Goal: Connect with others: Connect with others

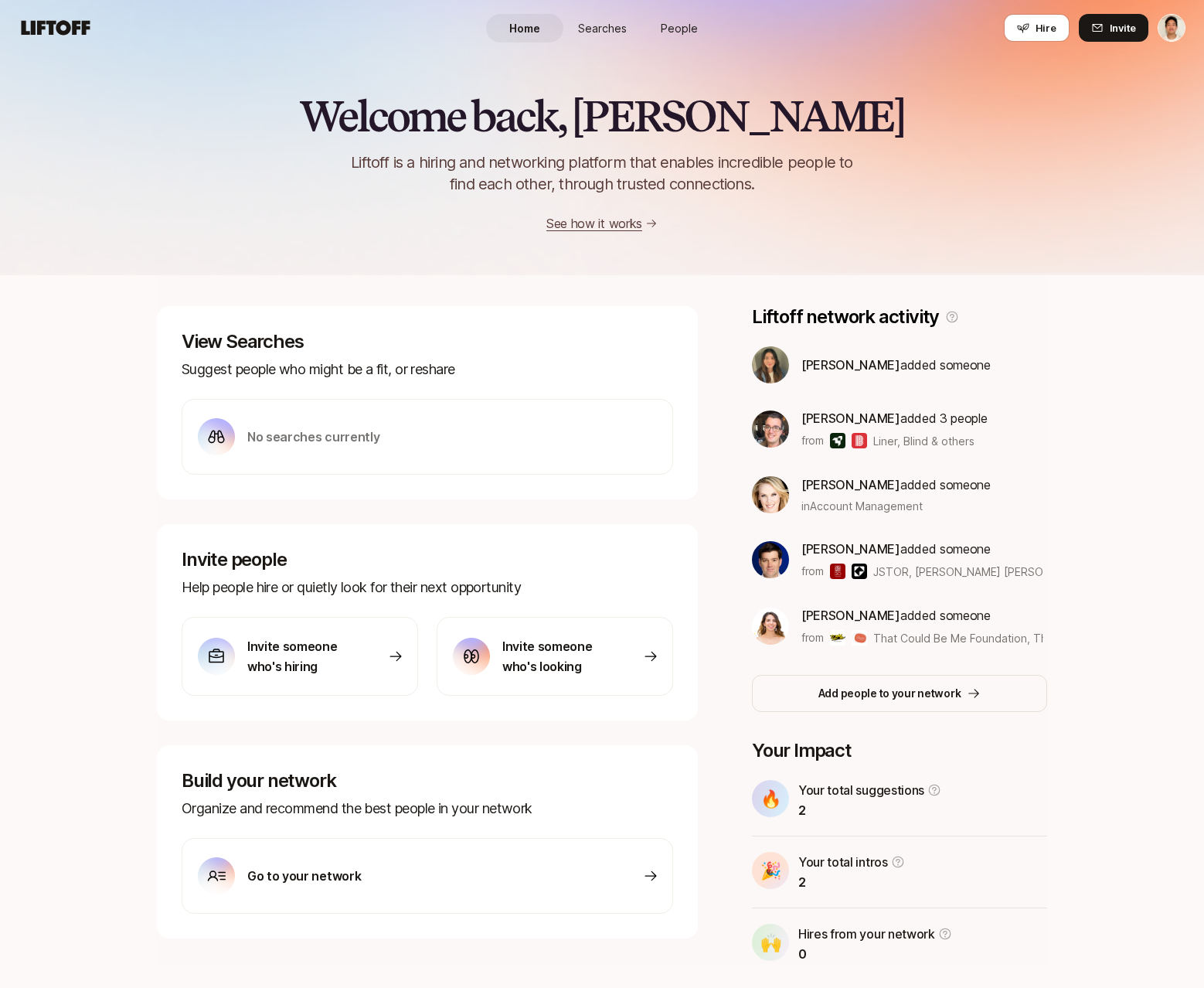
click at [696, 14] on link "People" at bounding box center [679, 28] width 77 height 28
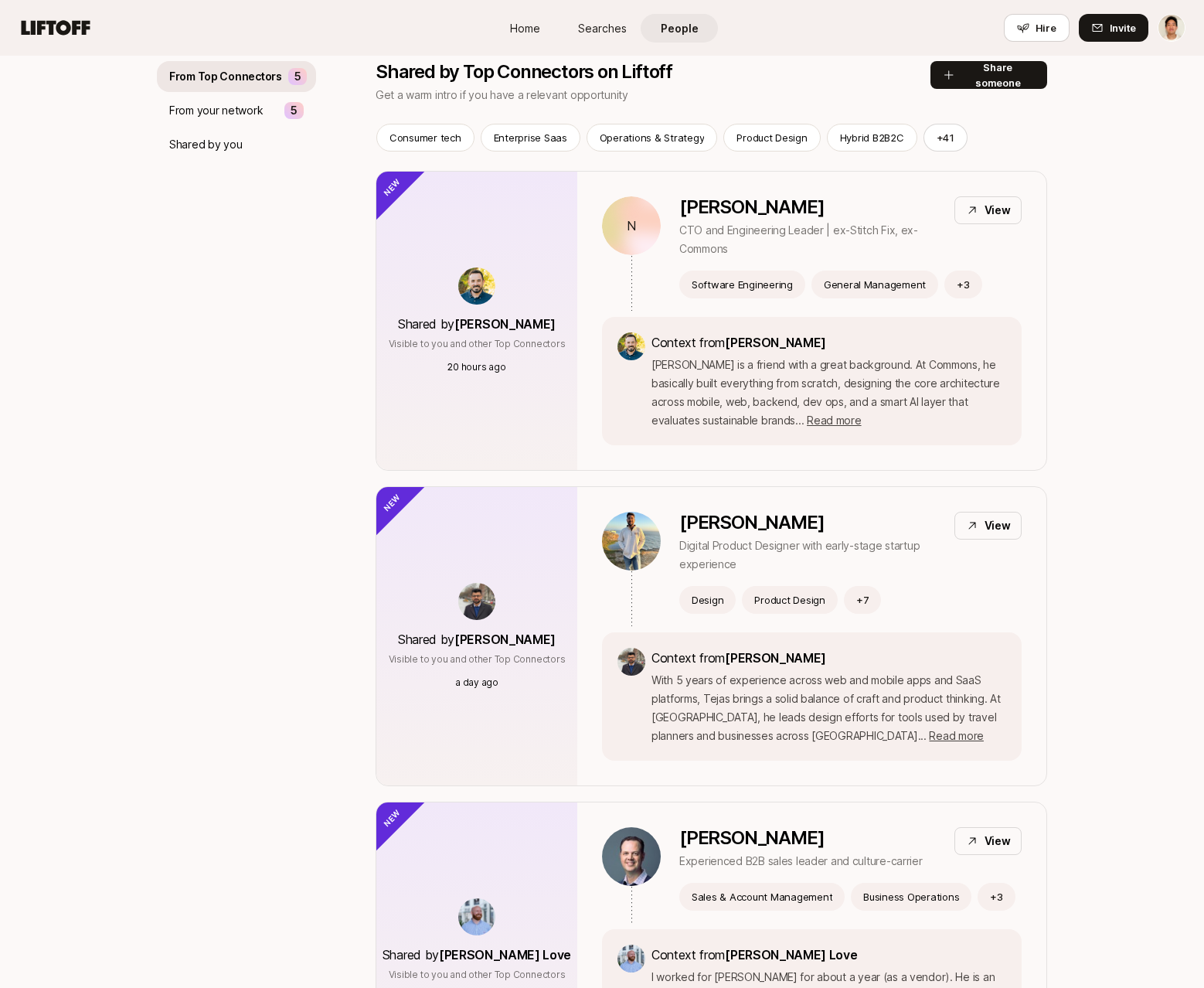
scroll to position [71, 0]
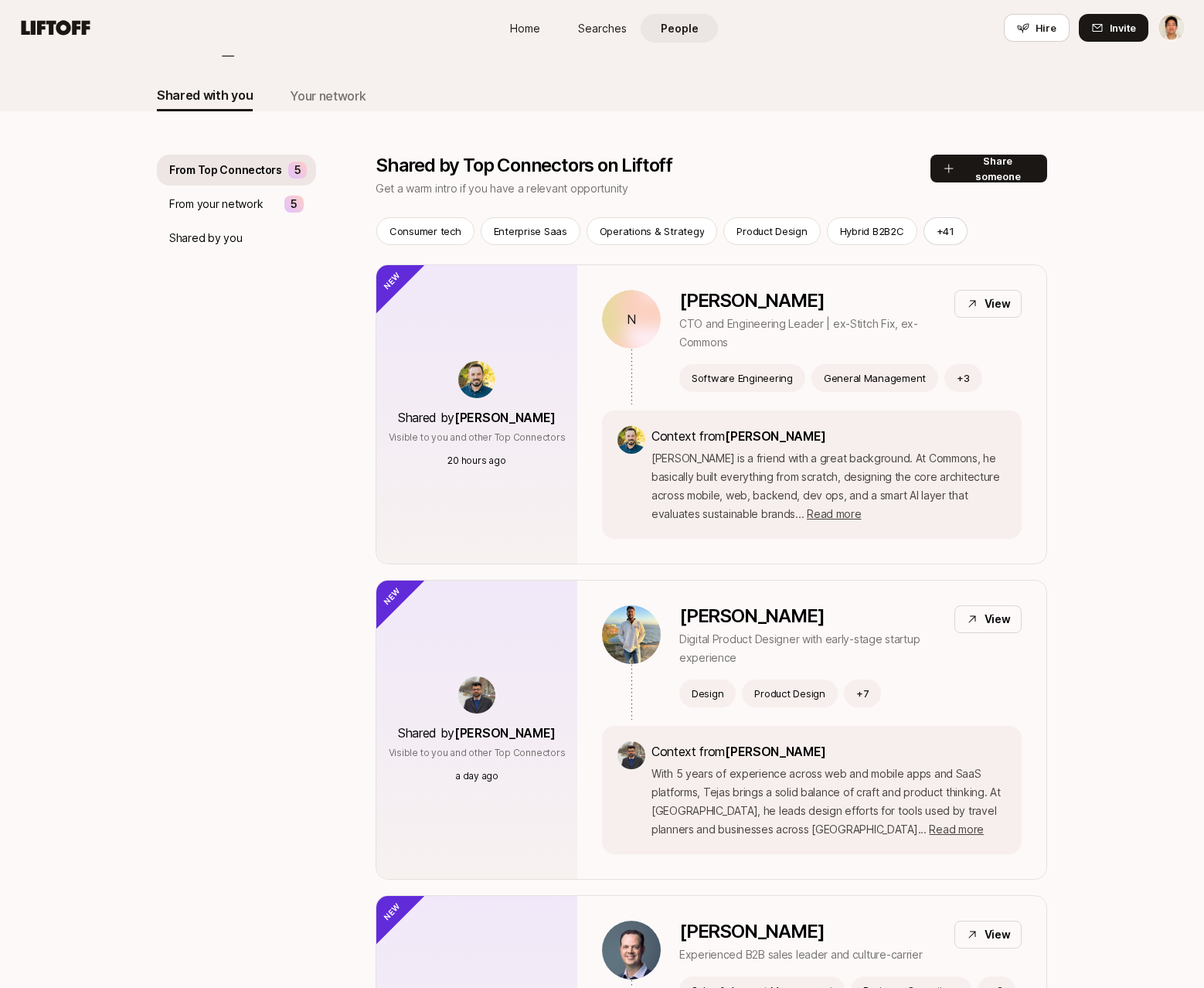
click at [250, 247] on div "Shared by you" at bounding box center [236, 238] width 159 height 31
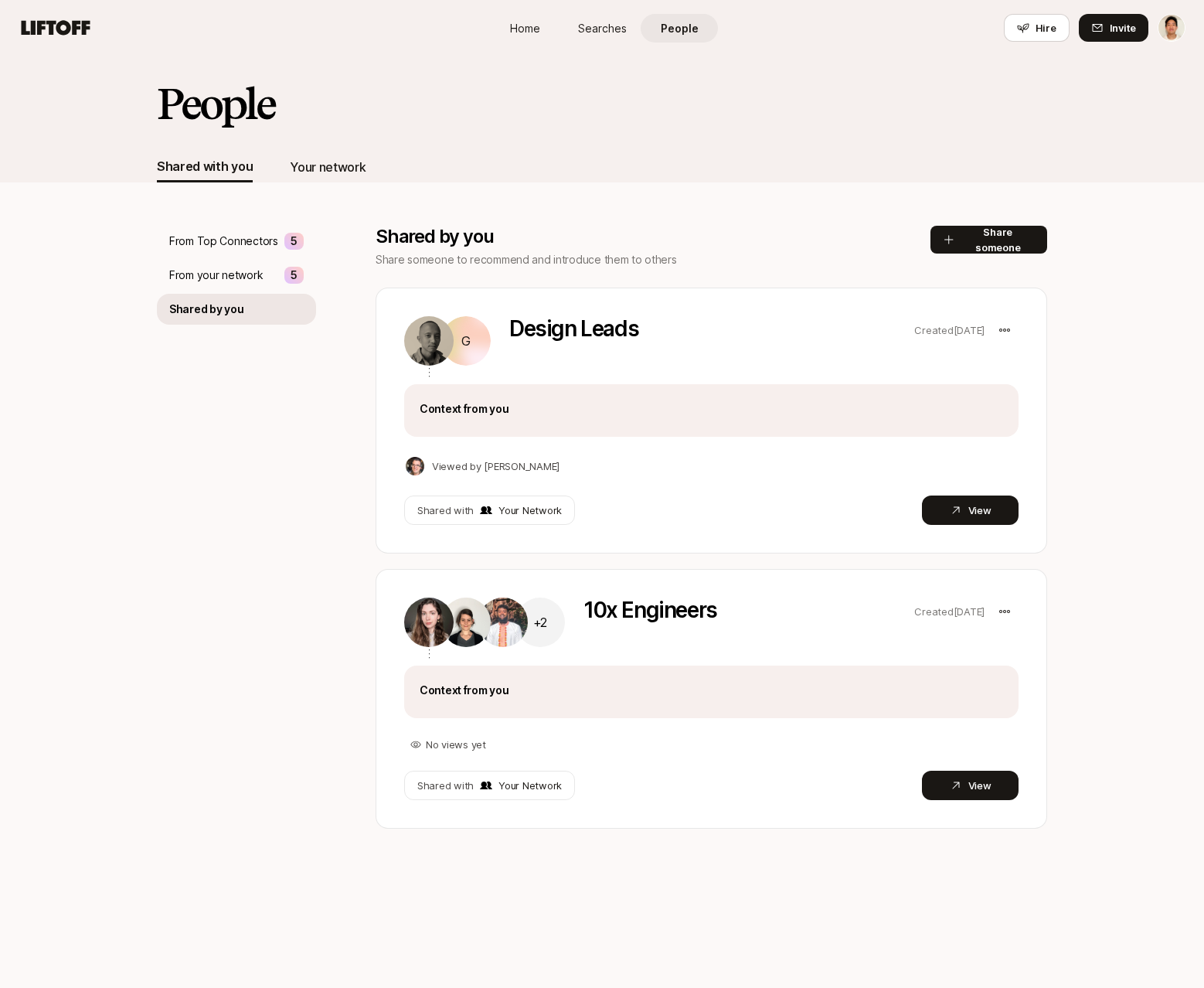
click at [320, 176] on div "Your network" at bounding box center [327, 167] width 75 height 20
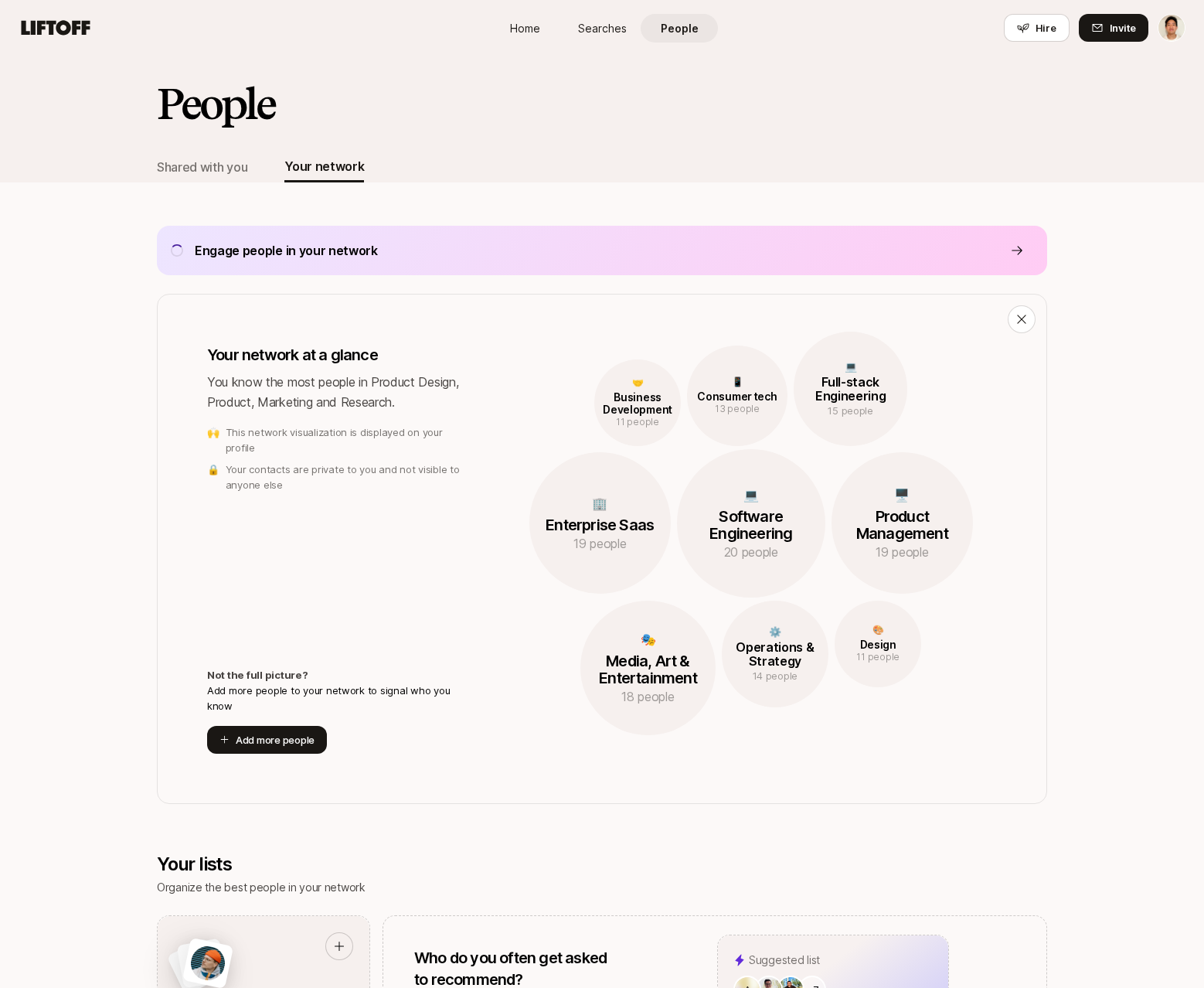
scroll to position [2564, 0]
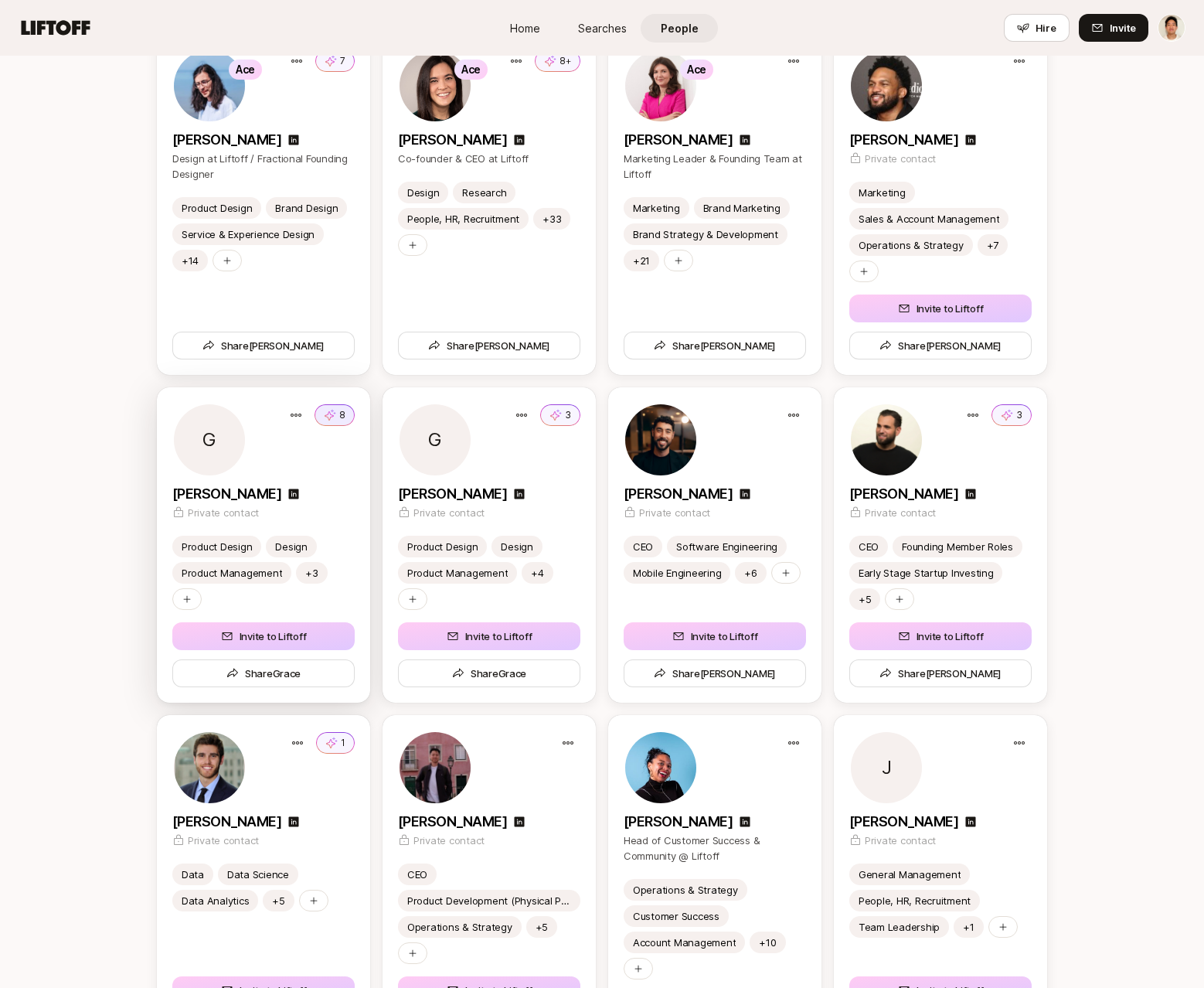
click at [344, 412] on p "8" at bounding box center [342, 414] width 6 height 14
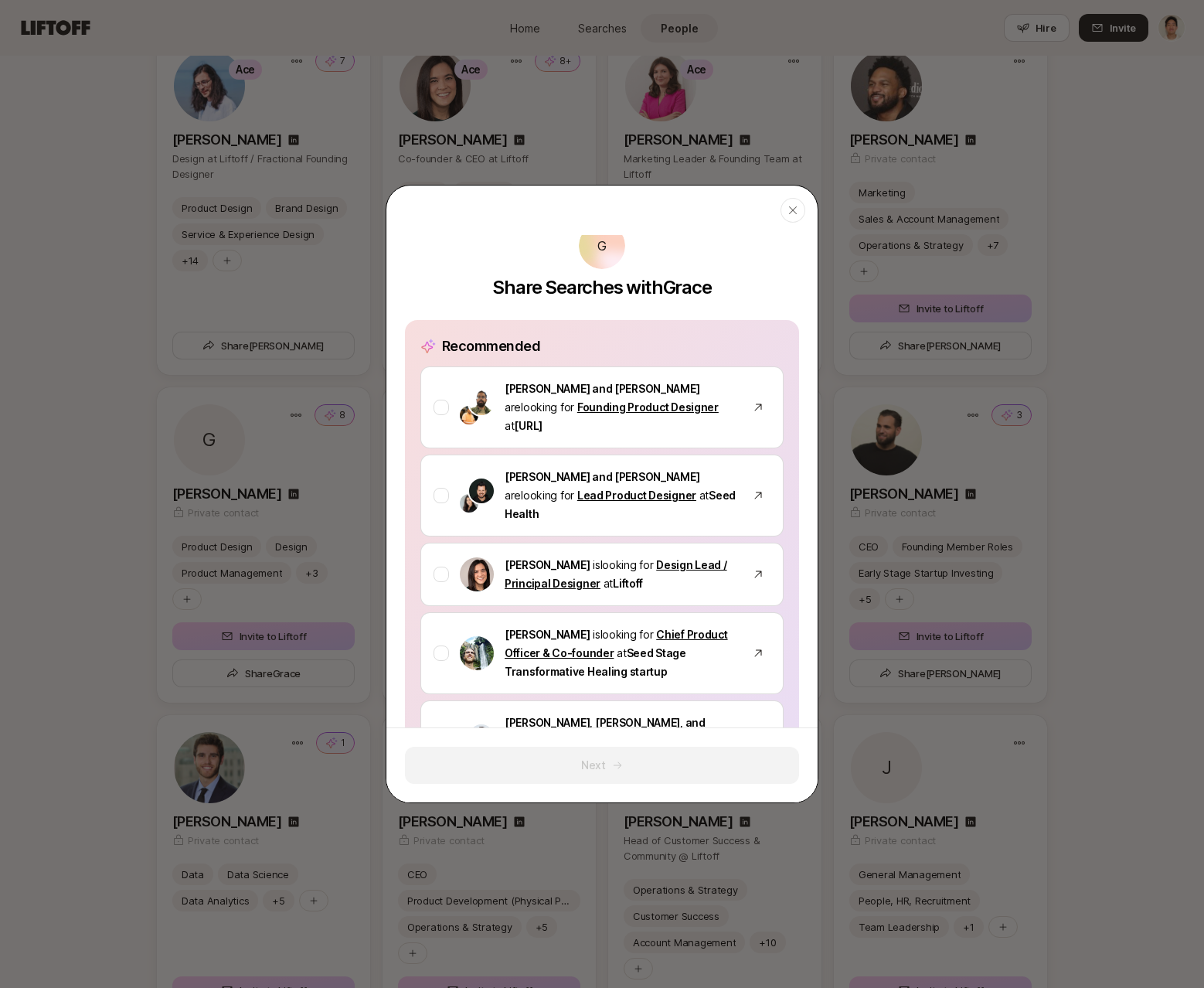
scroll to position [0, 0]
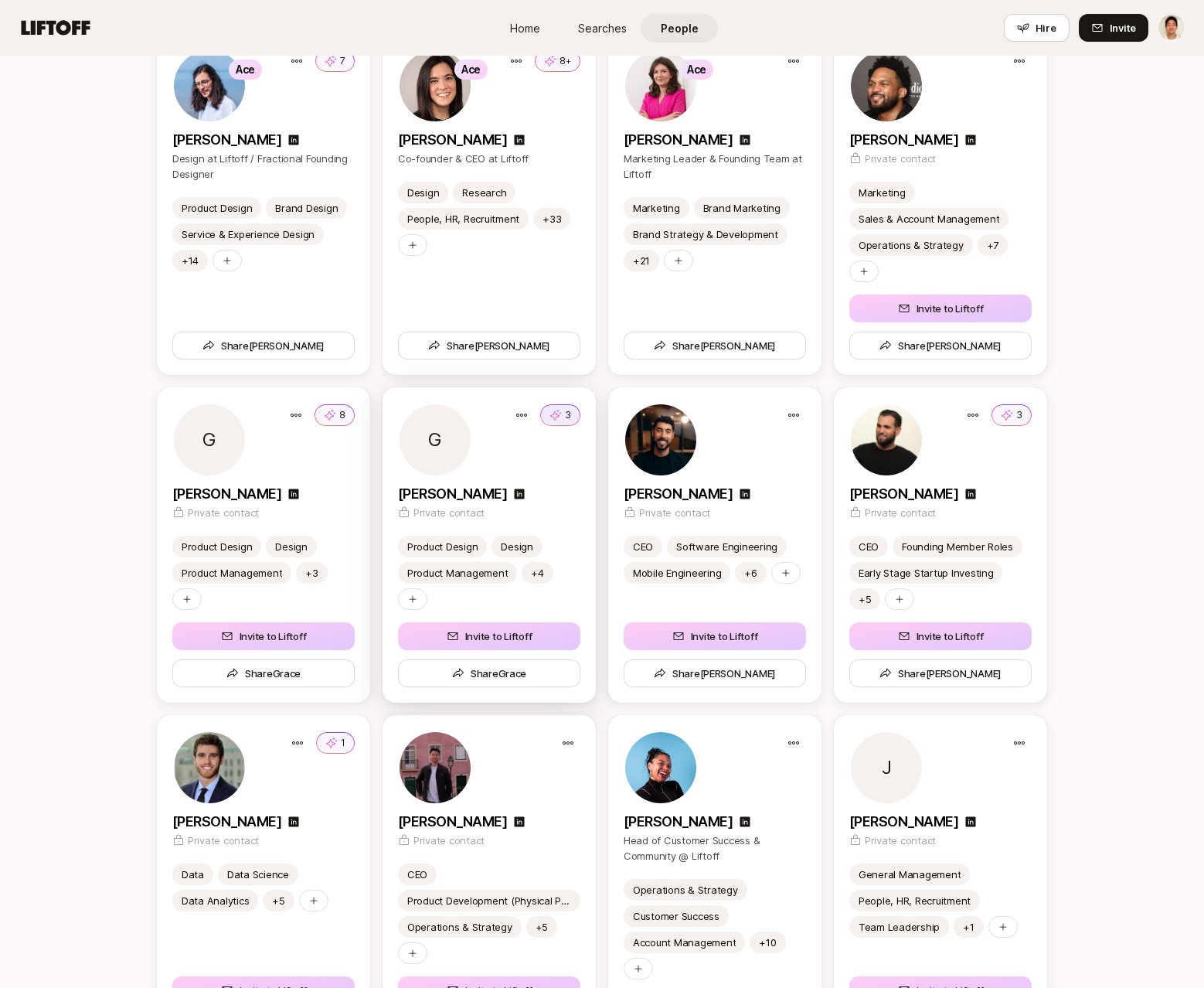
click at [563, 414] on button "3" at bounding box center [560, 415] width 40 height 22
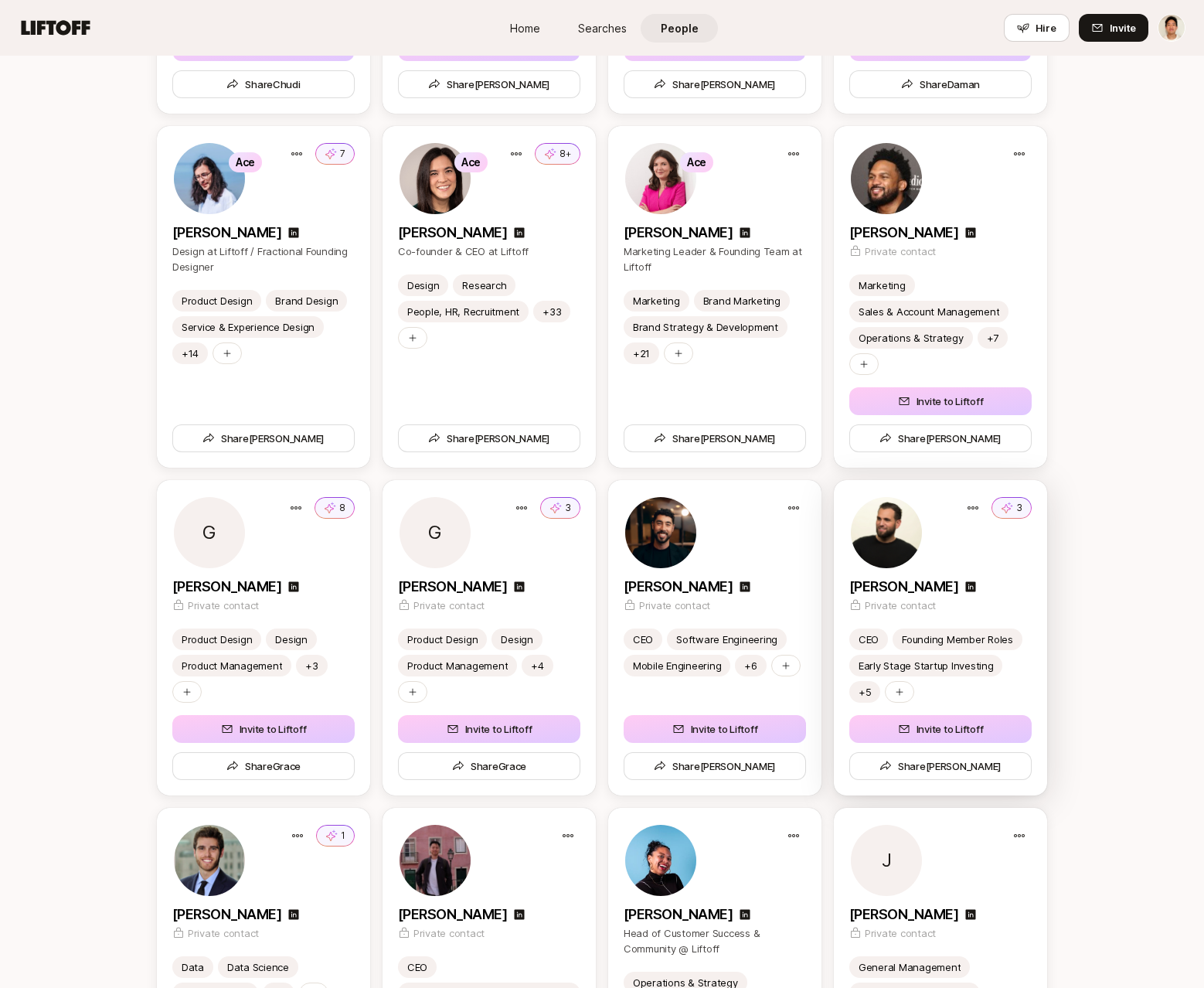
scroll to position [2444, 0]
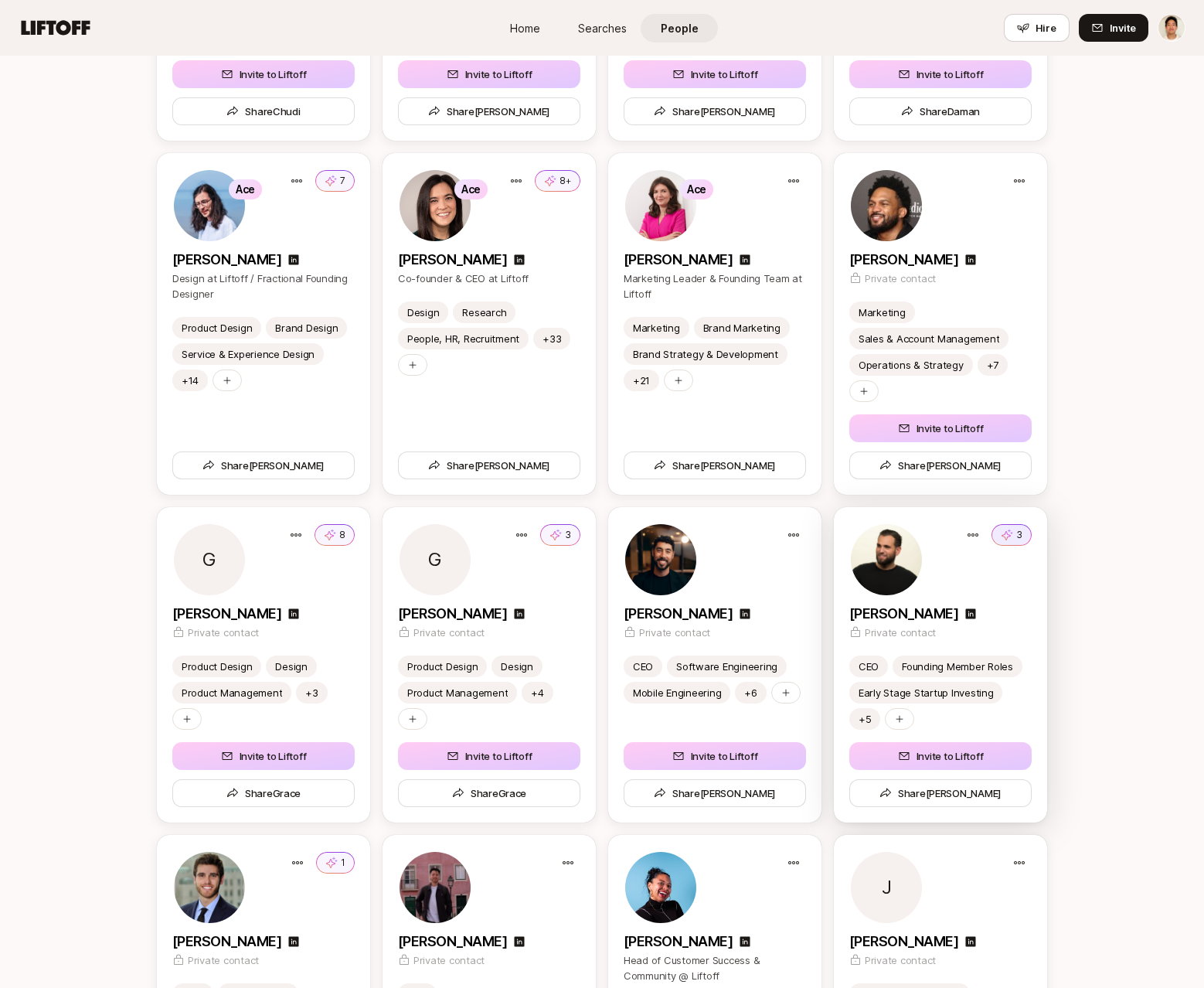
click at [1014, 537] on button "3" at bounding box center [1011, 535] width 40 height 22
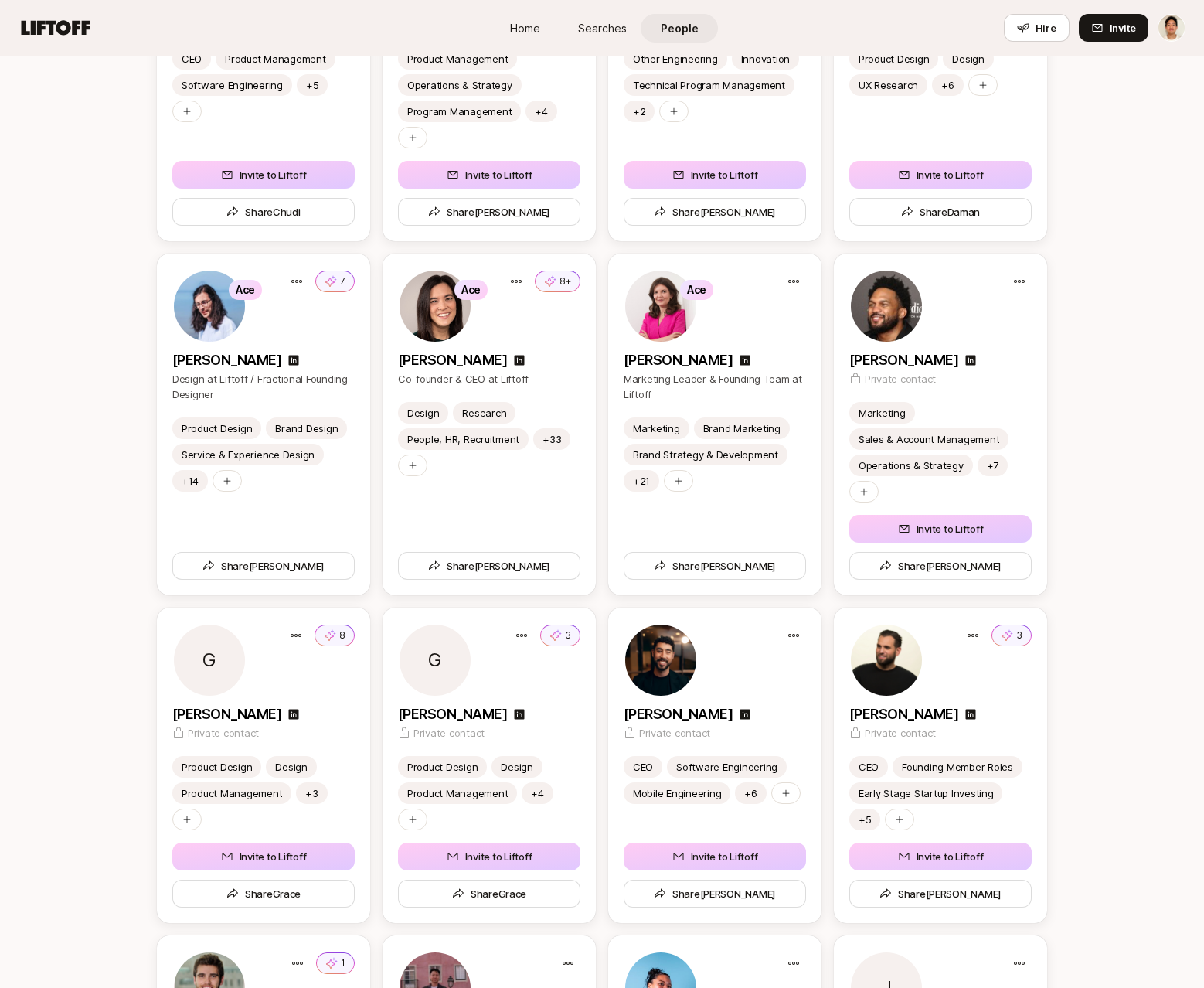
scroll to position [2251, 0]
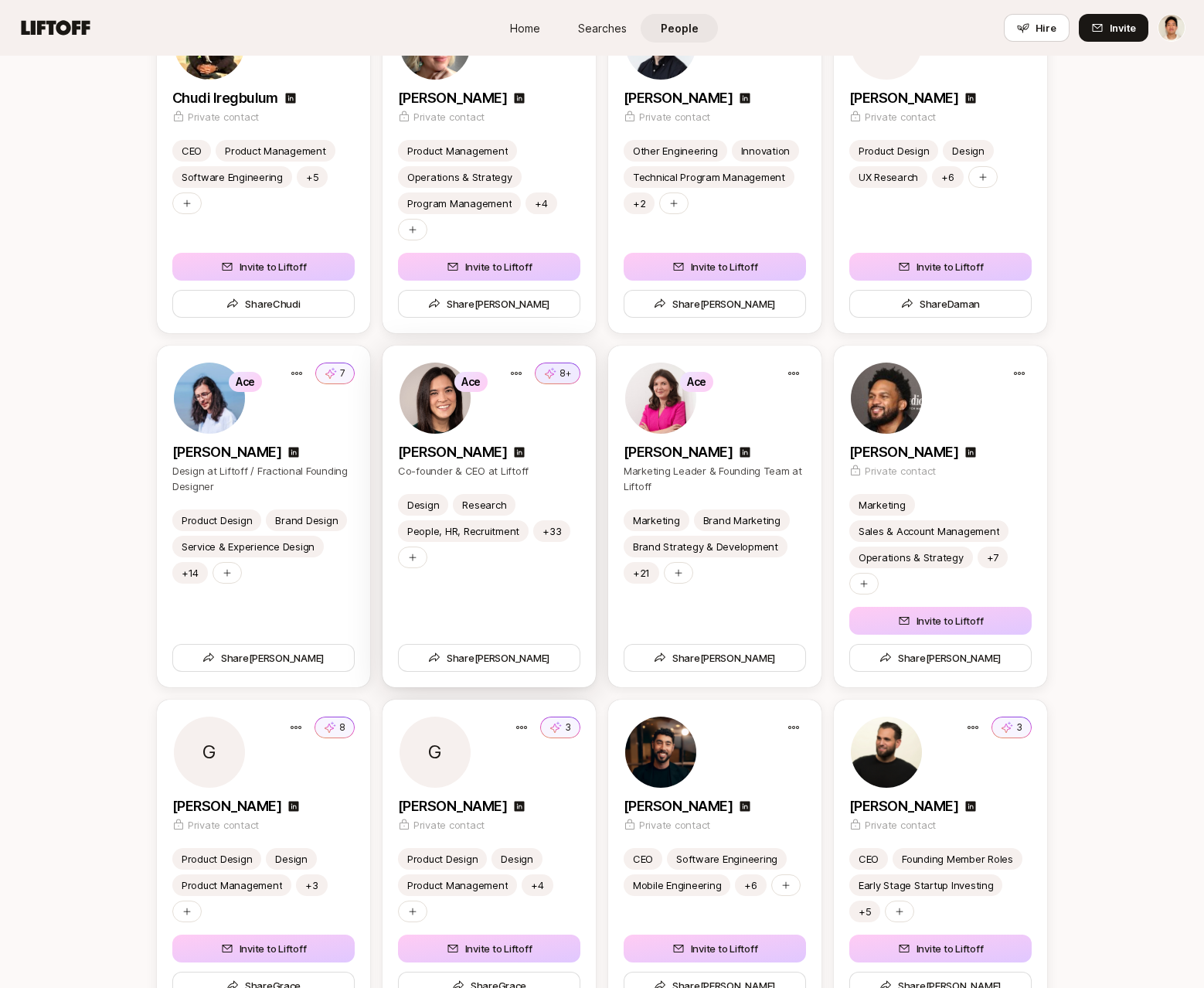
click at [559, 373] on p "8+" at bounding box center [565, 373] width 12 height 14
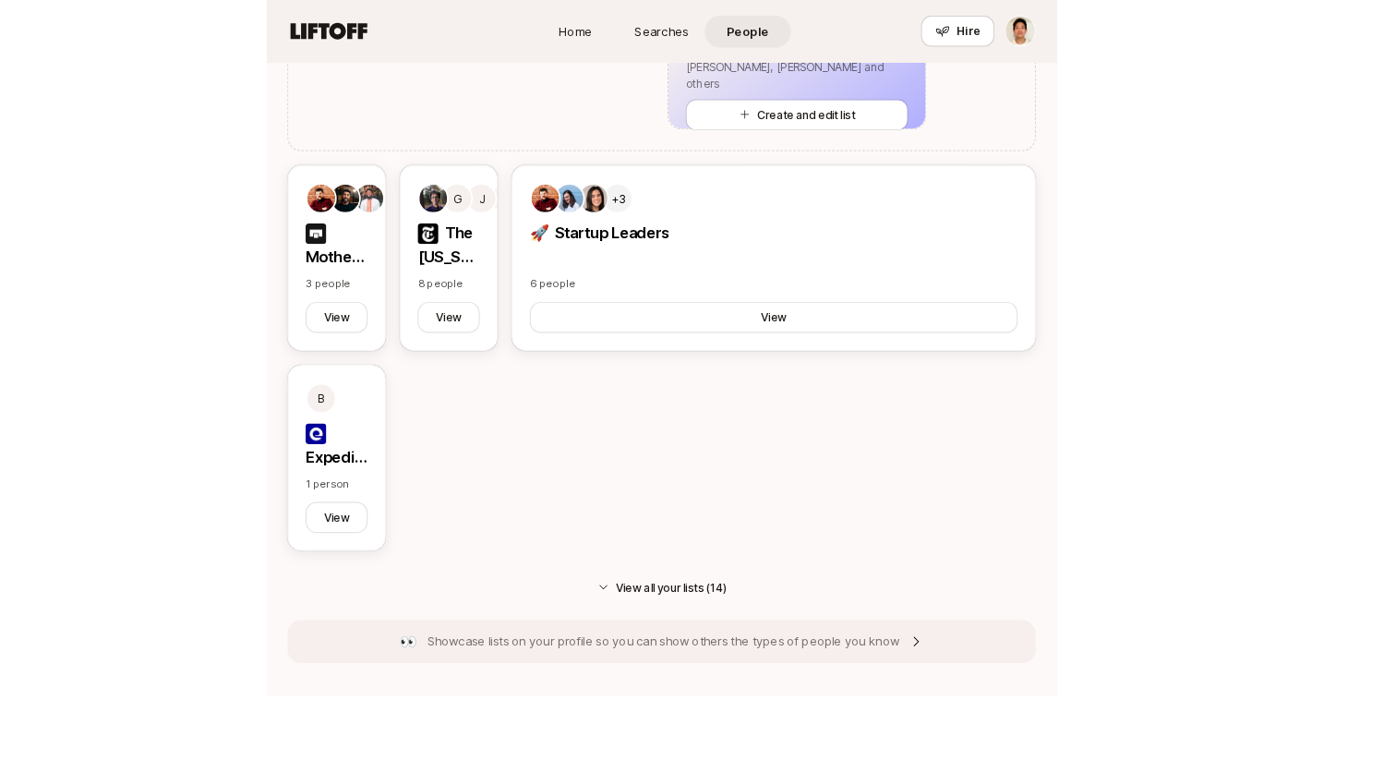
scroll to position [1217, 0]
